Goal: Information Seeking & Learning: Learn about a topic

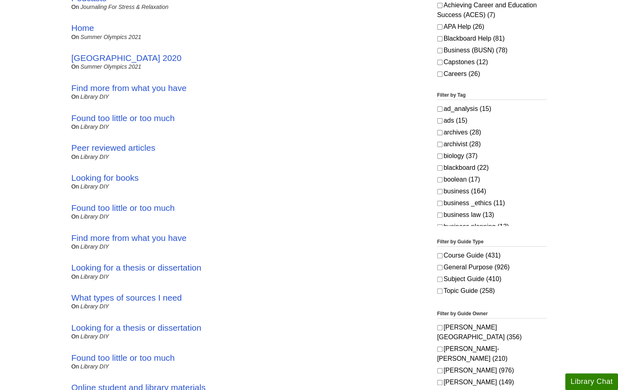
scroll to position [217, 0]
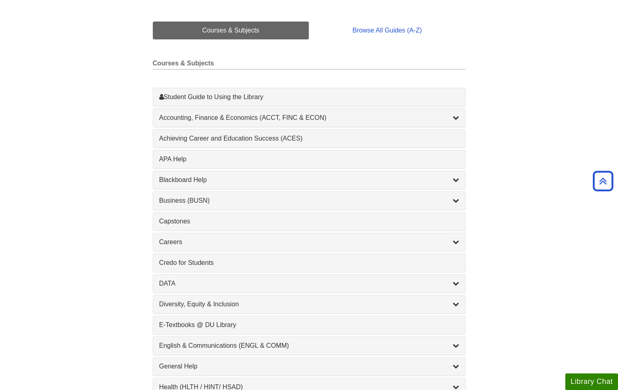
scroll to position [189, 0]
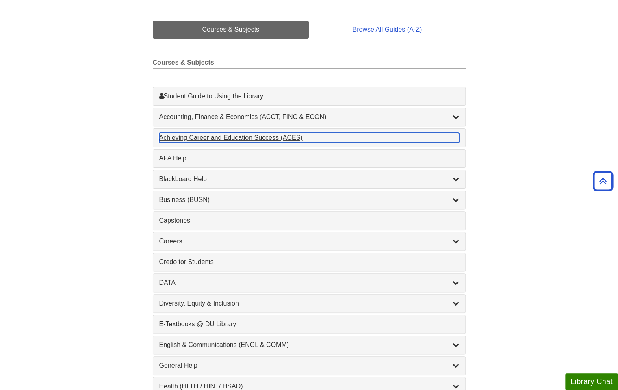
click at [294, 136] on div "Achieving Career and Education Success (ACES) , 1 guides" at bounding box center [309, 138] width 300 height 10
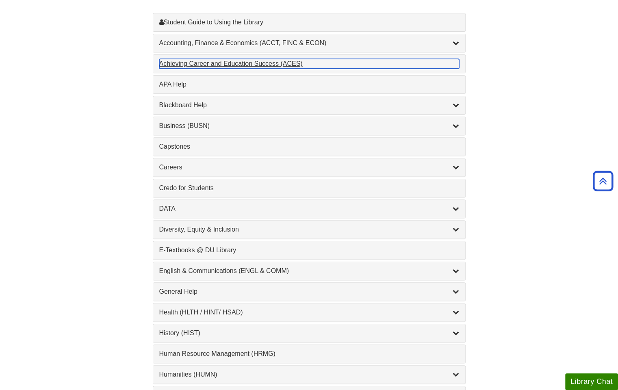
scroll to position [271, 0]
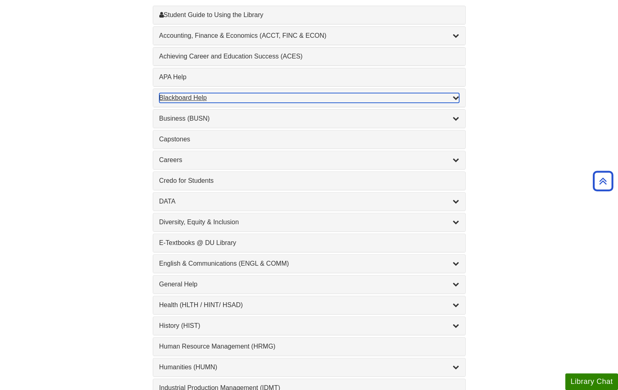
click at [192, 93] on div "Blackboard Help , 9 guides" at bounding box center [309, 98] width 300 height 10
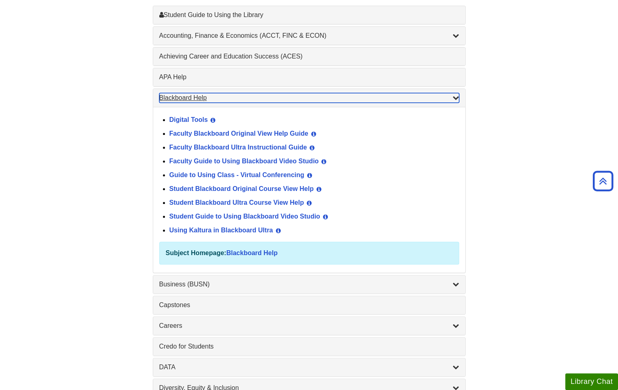
click at [194, 100] on div "Blackboard Help , 9 guides" at bounding box center [309, 98] width 300 height 10
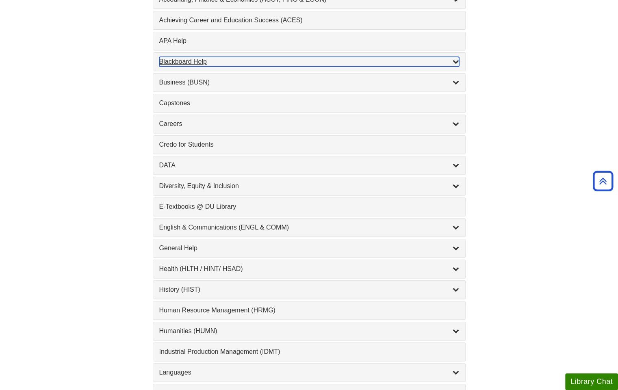
scroll to position [325, 0]
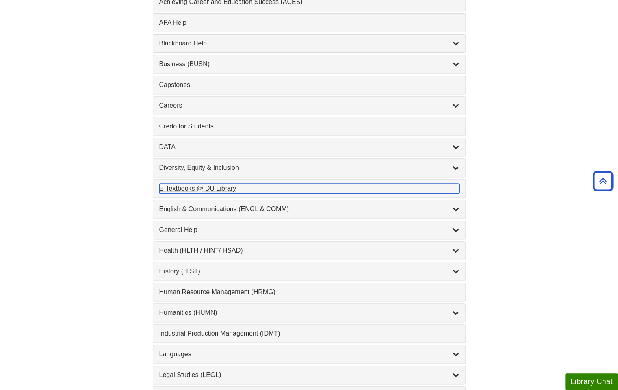
click at [175, 186] on div "E-Textbooks @ DU Library , 1 guides" at bounding box center [309, 189] width 300 height 10
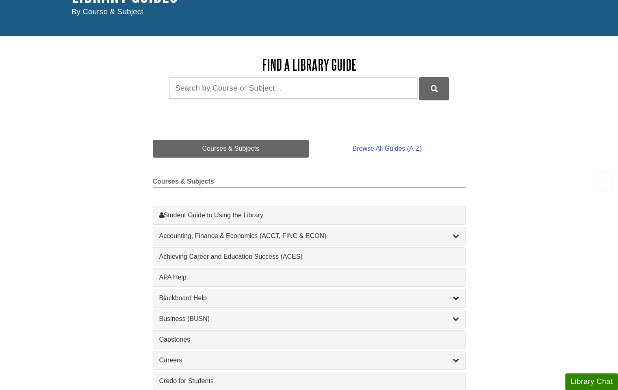
scroll to position [135, 0]
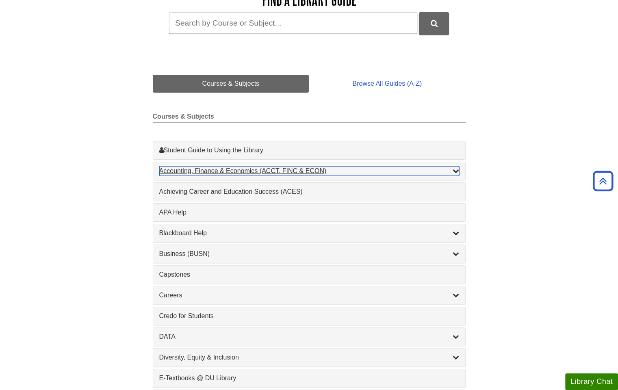
click at [451, 174] on div "Accounting, Finance & Economics (ACCT, FINC & ECON) , 4 guides" at bounding box center [309, 171] width 300 height 10
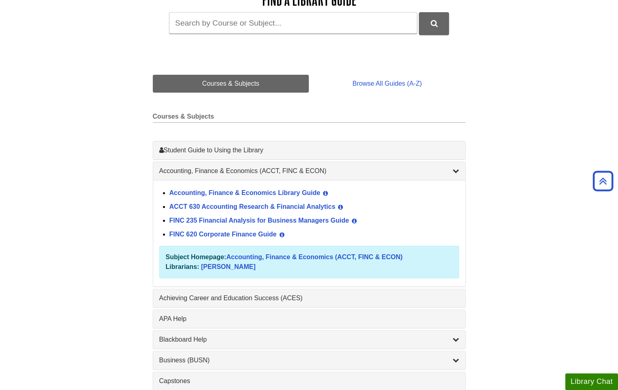
click at [236, 187] on div "Accounting, Finance & Economics Library Guide View Guide Info" at bounding box center [314, 194] width 290 height 14
click at [235, 190] on link "Accounting, Finance & Economics Library Guide" at bounding box center [244, 192] width 151 height 7
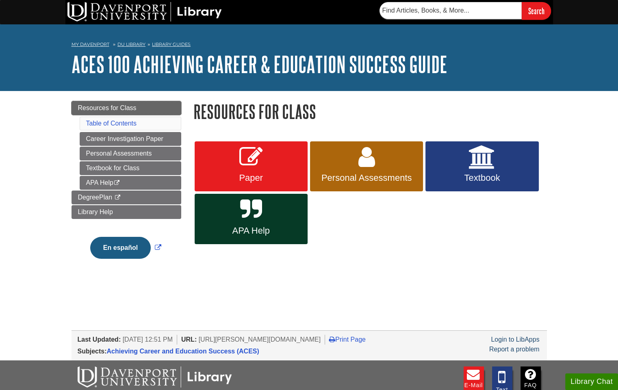
click at [103, 104] on link "Resources for Class" at bounding box center [127, 108] width 110 height 14
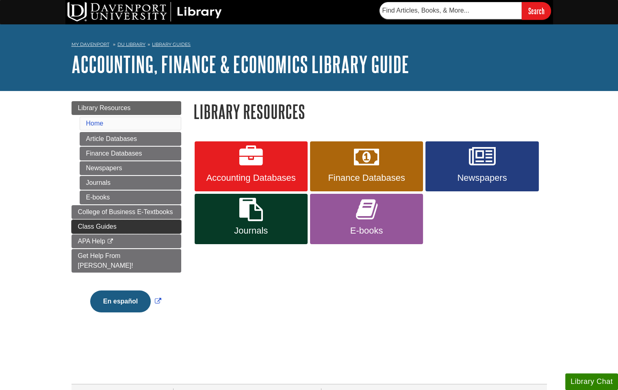
click at [95, 226] on span "Class Guides" at bounding box center [97, 226] width 39 height 7
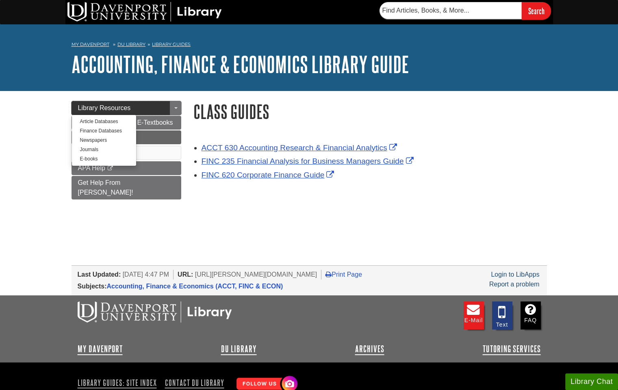
click at [119, 107] on span "Library Resources" at bounding box center [104, 107] width 53 height 7
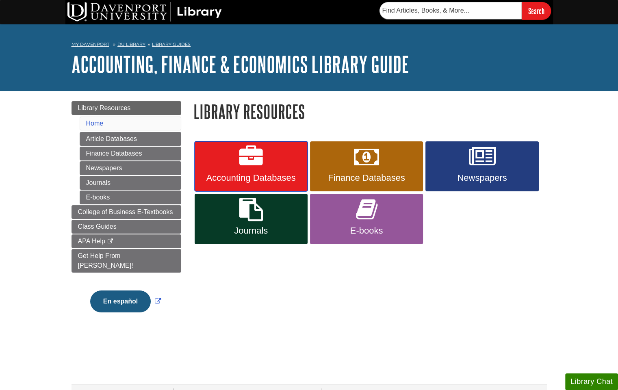
click at [221, 163] on link "Accounting Databases" at bounding box center [251, 166] width 113 height 50
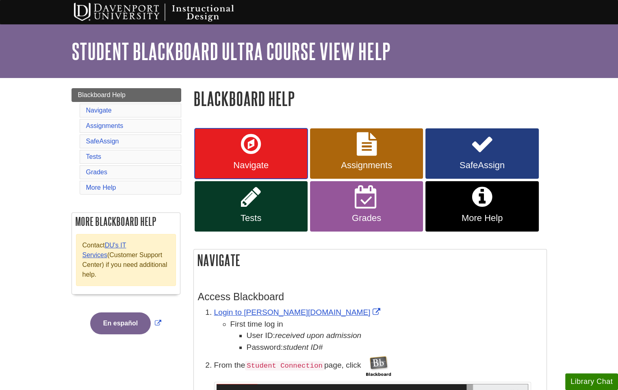
click at [246, 158] on link "Navigate" at bounding box center [251, 153] width 113 height 50
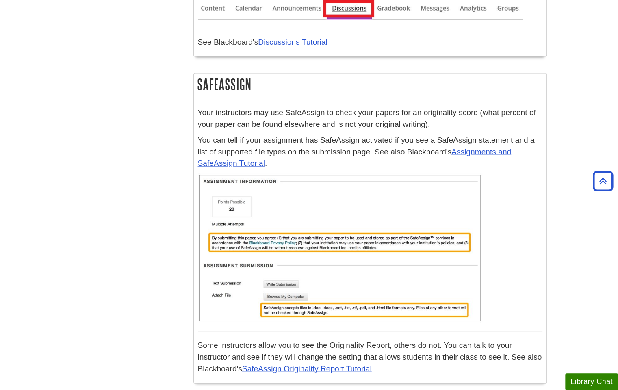
scroll to position [1685, 0]
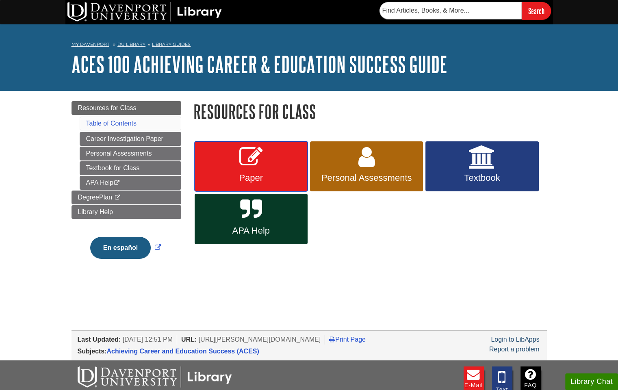
click at [277, 167] on link "Paper" at bounding box center [251, 166] width 113 height 50
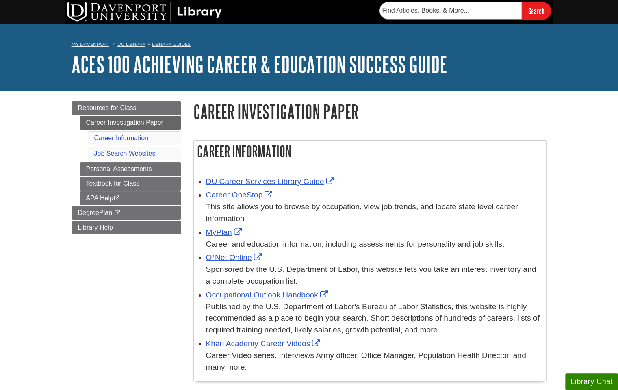
click at [484, 115] on h1 "Career Investigation Paper" at bounding box center [370, 111] width 354 height 21
click at [114, 165] on link "Personal Assessments" at bounding box center [131, 169] width 102 height 14
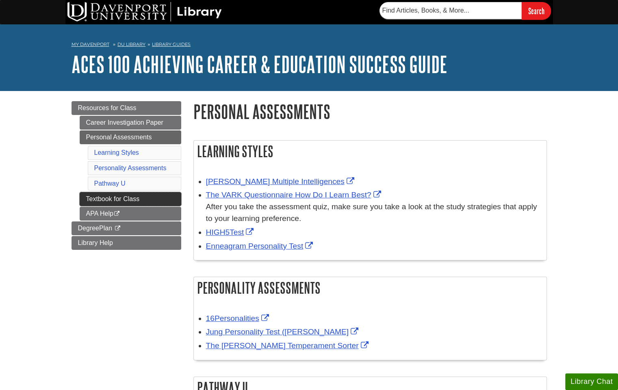
click at [111, 198] on link "Textbook for Class" at bounding box center [131, 199] width 102 height 14
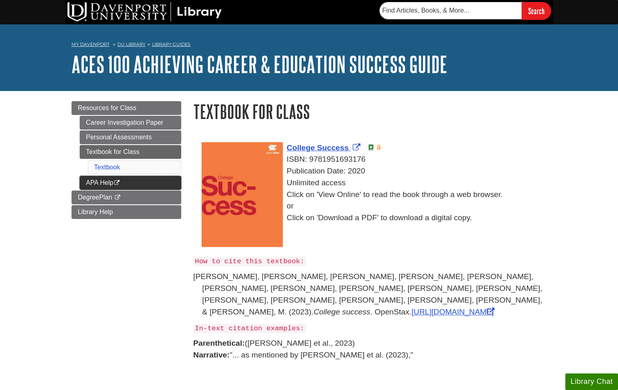
click at [111, 186] on link "APA Help This link opens in a new window" at bounding box center [131, 183] width 102 height 14
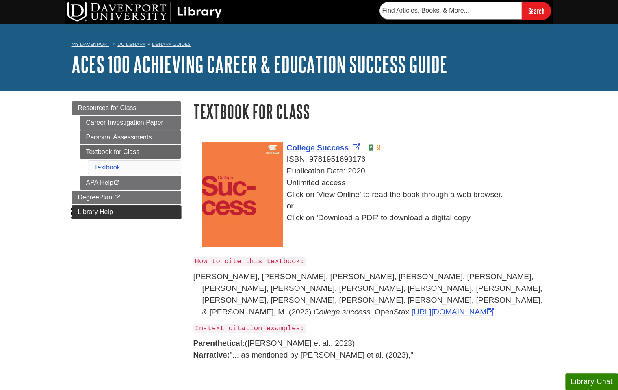
click at [109, 208] on span "Library Help" at bounding box center [95, 211] width 35 height 7
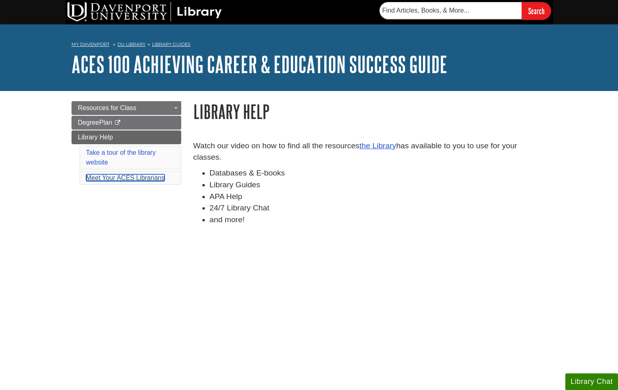
click at [141, 180] on link "Meet Your ACES Librarians" at bounding box center [125, 177] width 79 height 7
